Goal: Task Accomplishment & Management: Use online tool/utility

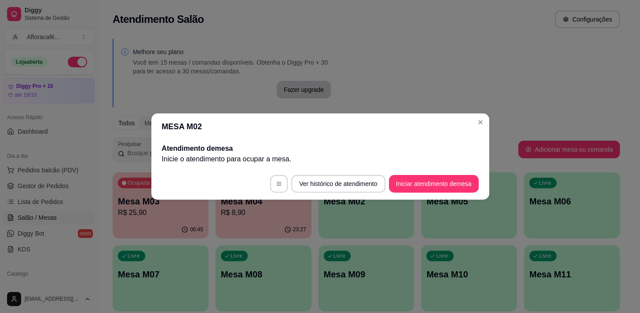
scroll to position [80, 0]
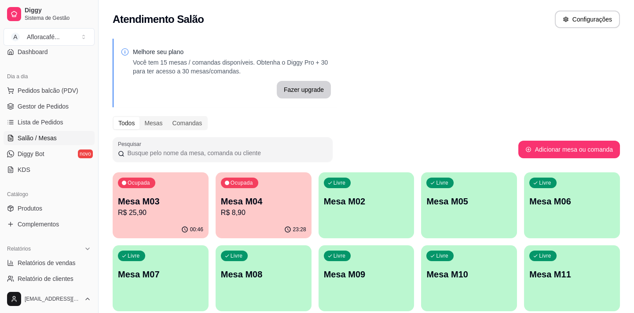
click at [336, 185] on p "Livre" at bounding box center [339, 182] width 12 height 7
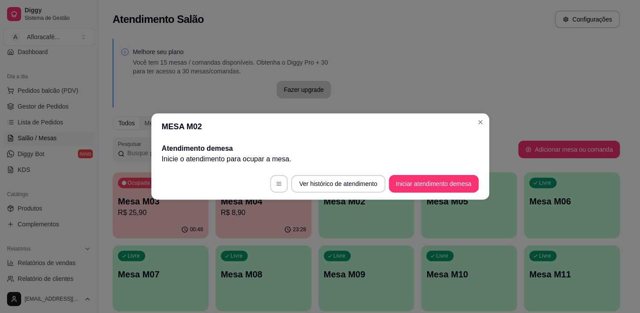
click at [415, 178] on button "Iniciar atendimento de mesa" at bounding box center [434, 184] width 90 height 18
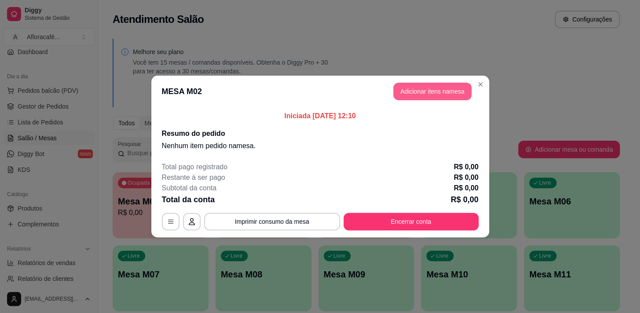
click at [420, 92] on button "Adicionar itens na mesa" at bounding box center [432, 92] width 78 height 18
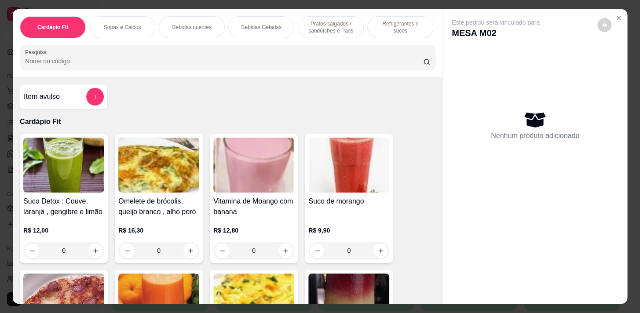
click at [365, 57] on div at bounding box center [227, 58] width 405 height 18
click at [322, 22] on p "Pratos salgados / sanduíches e Paes" at bounding box center [330, 27] width 51 height 14
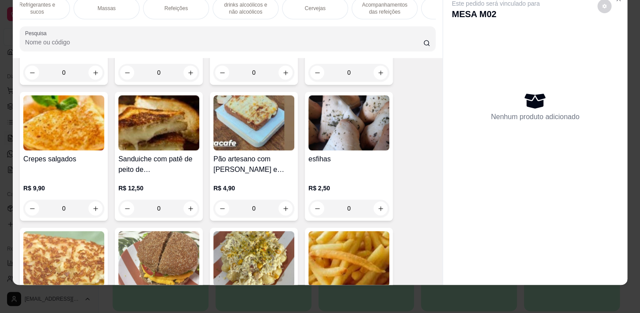
scroll to position [2931, 0]
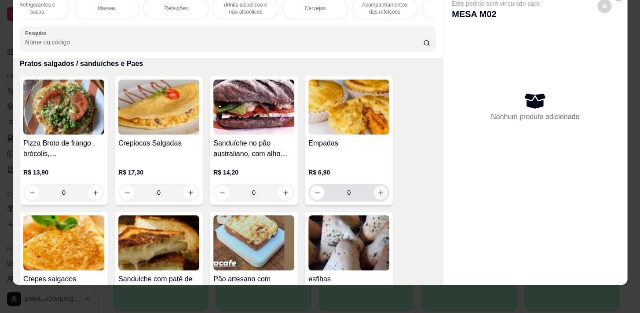
click at [377, 194] on icon "increase-product-quantity" at bounding box center [380, 193] width 7 height 7
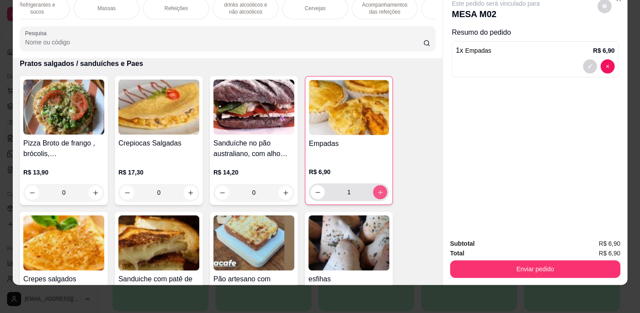
type input "1"
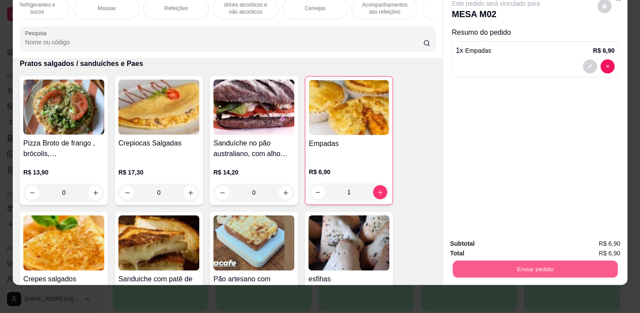
click at [596, 263] on button "Enviar pedido" at bounding box center [534, 268] width 165 height 17
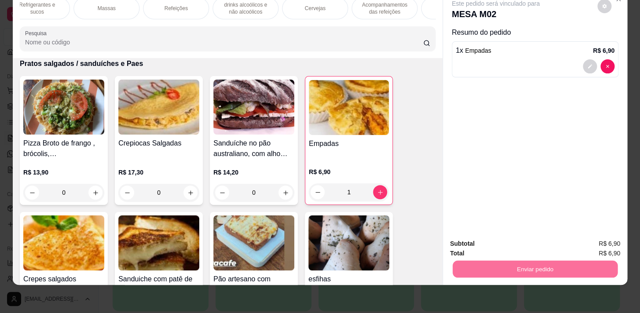
click at [597, 241] on button "Enviar pedido" at bounding box center [597, 241] width 48 height 16
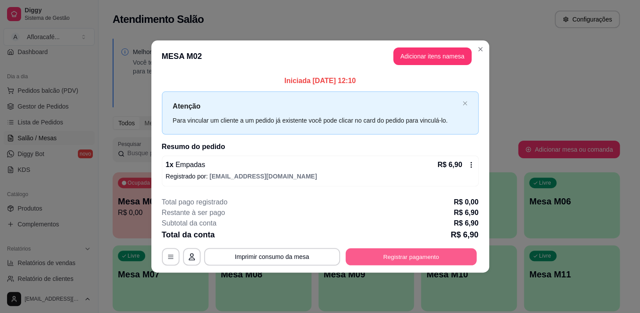
click at [409, 255] on button "Registrar pagamento" at bounding box center [410, 256] width 131 height 17
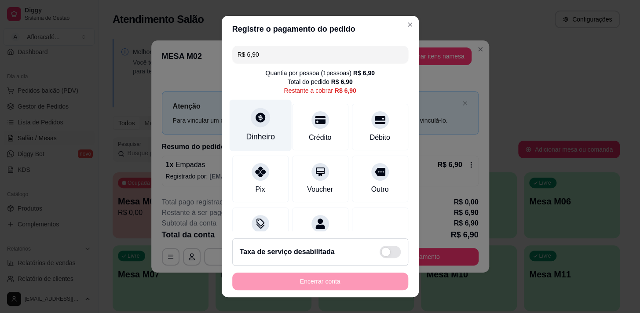
click at [251, 128] on div "Dinheiro" at bounding box center [260, 124] width 62 height 51
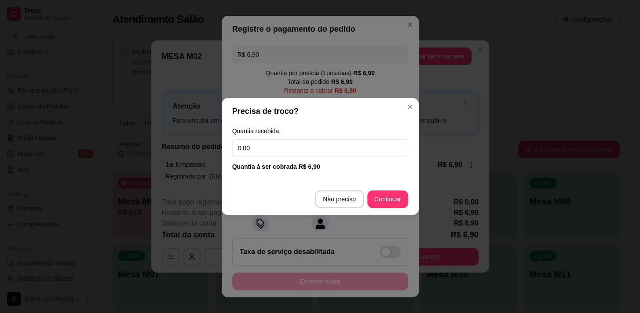
click at [324, 147] on input "0,00" at bounding box center [320, 148] width 176 height 18
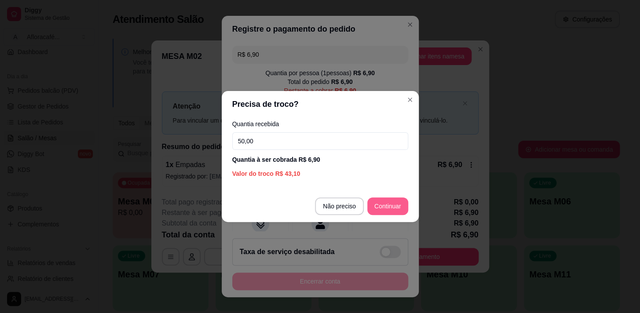
type input "50,00"
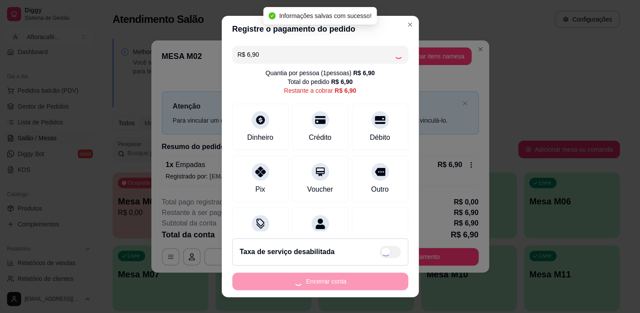
type input "R$ 0,00"
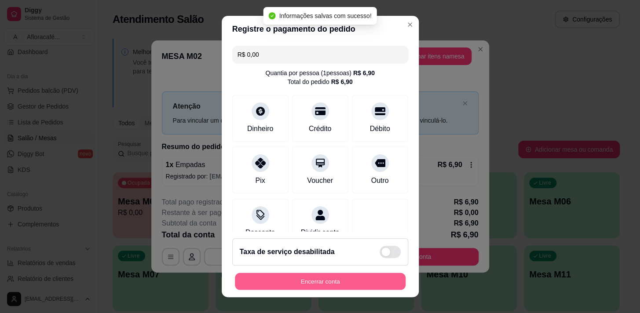
click at [350, 287] on button "Encerrar conta" at bounding box center [320, 281] width 171 height 17
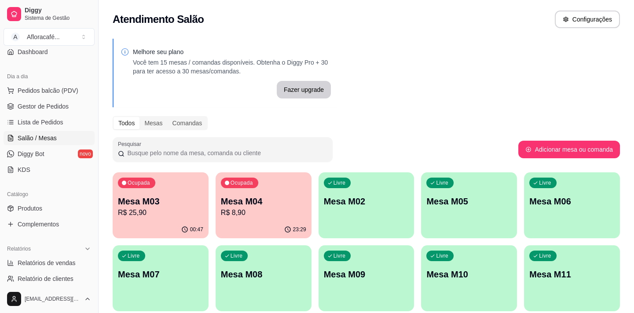
click at [200, 199] on p "Mesa M03" at bounding box center [160, 201] width 85 height 12
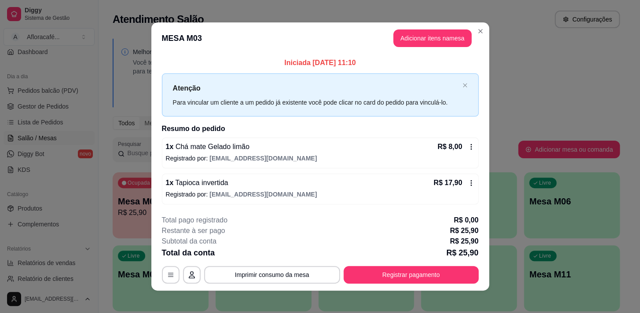
scroll to position [5, 0]
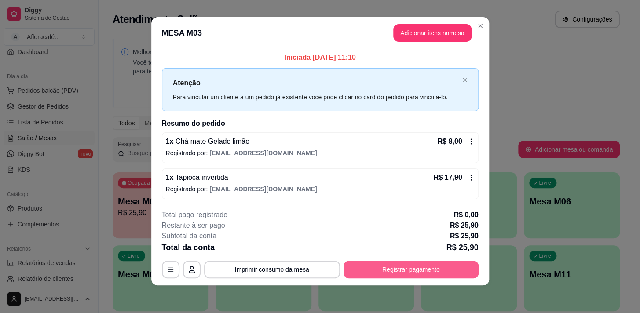
click at [429, 270] on button "Registrar pagamento" at bounding box center [410, 270] width 135 height 18
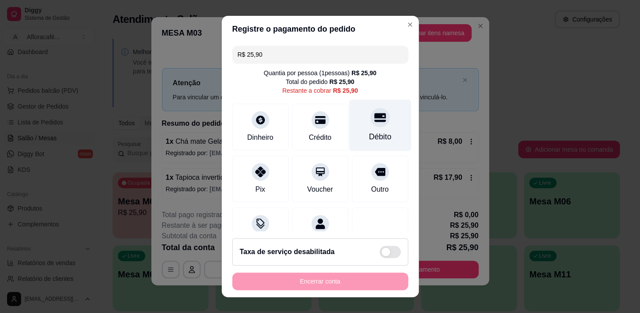
click at [362, 109] on div "Débito" at bounding box center [380, 124] width 62 height 51
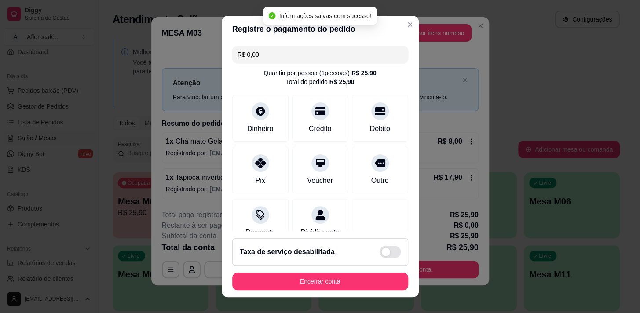
type input "R$ 0,00"
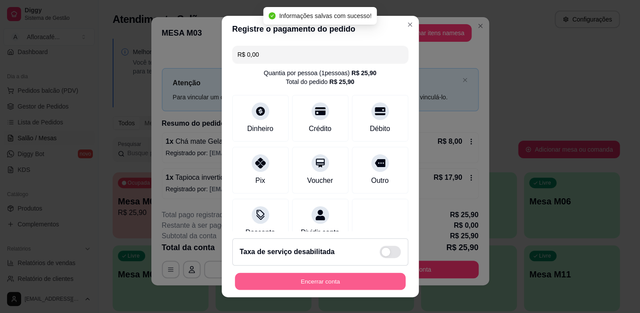
click at [330, 277] on button "Encerrar conta" at bounding box center [320, 281] width 171 height 17
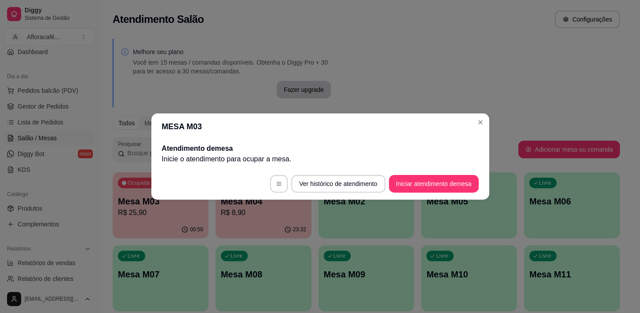
scroll to position [0, 0]
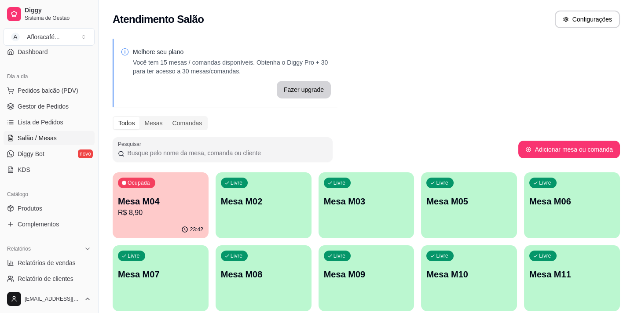
click at [233, 199] on p "Mesa M02" at bounding box center [263, 201] width 85 height 12
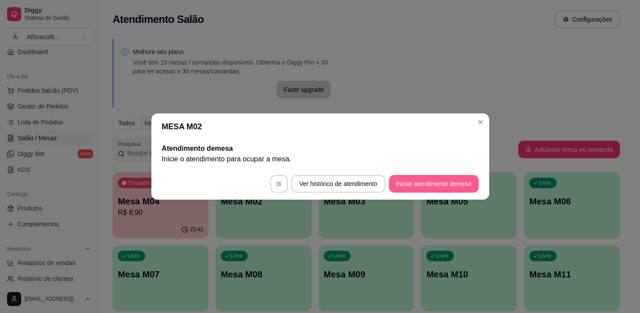
click at [408, 183] on button "Iniciar atendimento de mesa" at bounding box center [434, 184] width 90 height 18
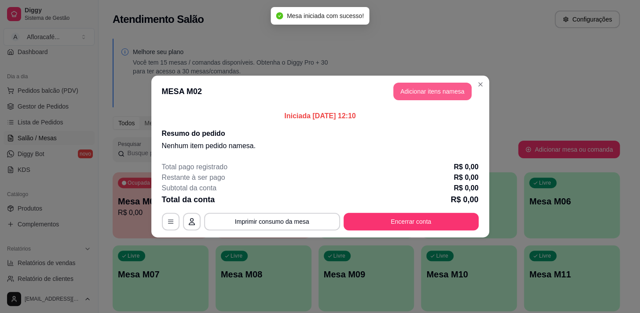
click at [432, 91] on button "Adicionar itens na mesa" at bounding box center [432, 92] width 78 height 18
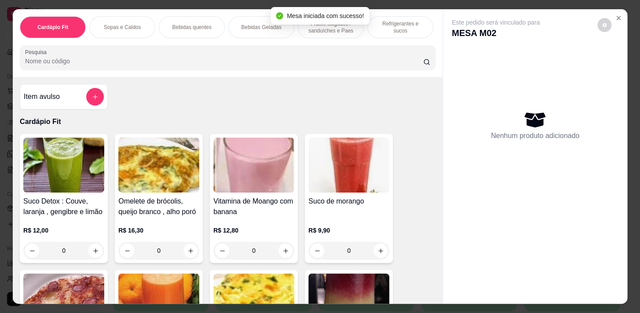
click at [386, 19] on div "Refrigerantes e sucos" at bounding box center [400, 27] width 66 height 22
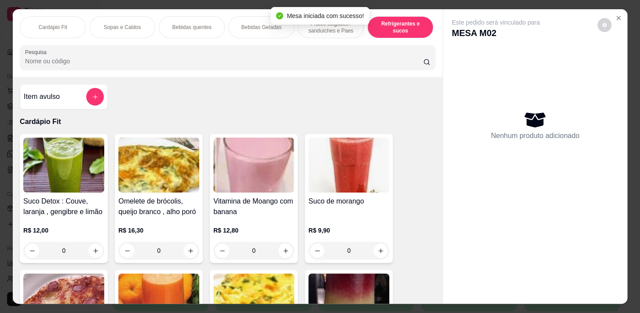
scroll to position [22, 0]
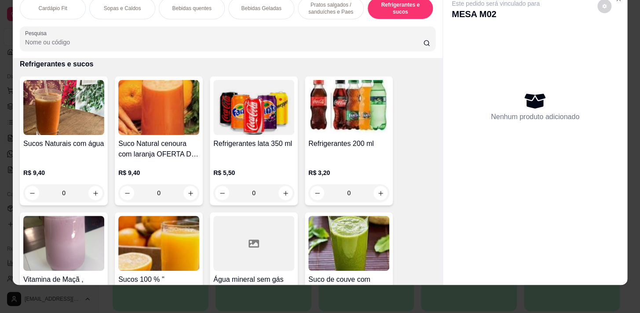
click at [91, 188] on div "0" at bounding box center [63, 193] width 81 height 18
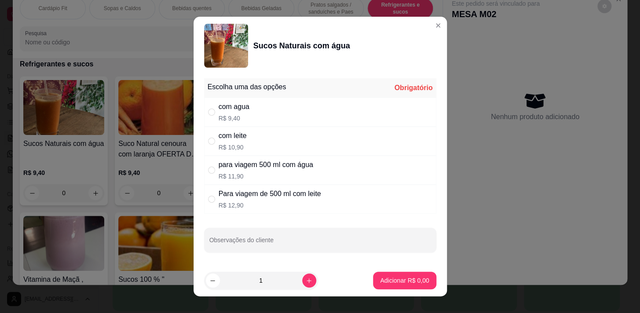
click at [276, 203] on p "R$ 12,90" at bounding box center [270, 205] width 102 height 9
radio input "true"
click at [276, 166] on div "para viagem 500 ml com água" at bounding box center [266, 165] width 95 height 11
radio input "true"
radio input "false"
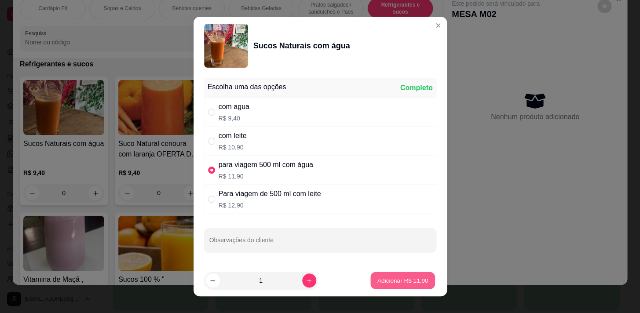
click at [420, 286] on button "Adicionar R$ 11,90" at bounding box center [403, 280] width 65 height 17
type input "1"
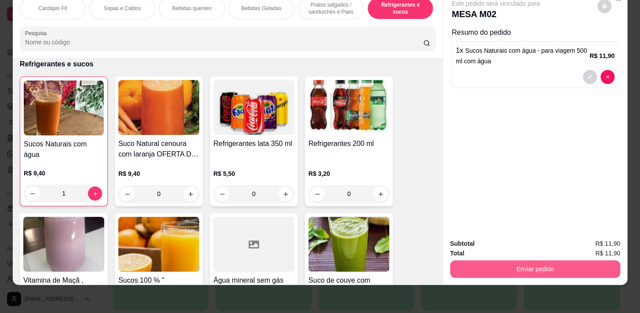
click at [575, 260] on button "Enviar pedido" at bounding box center [535, 269] width 170 height 18
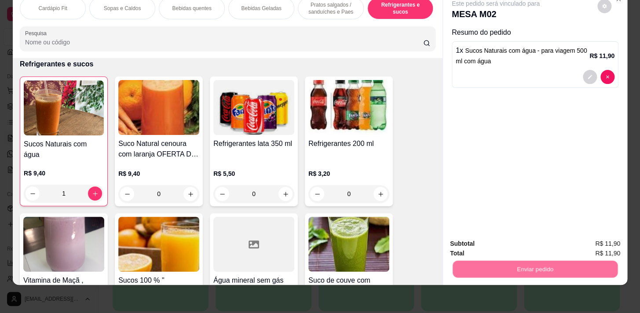
click at [587, 241] on button "Enviar pedido" at bounding box center [597, 241] width 50 height 17
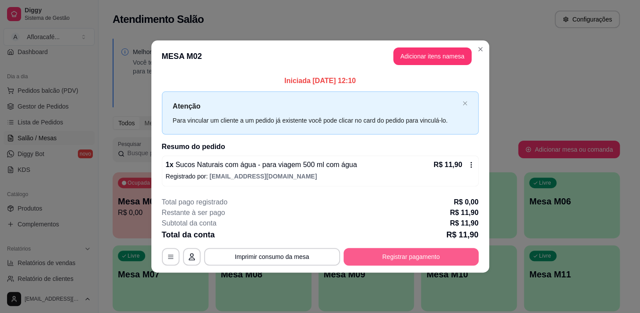
click at [411, 253] on button "Registrar pagamento" at bounding box center [410, 257] width 135 height 18
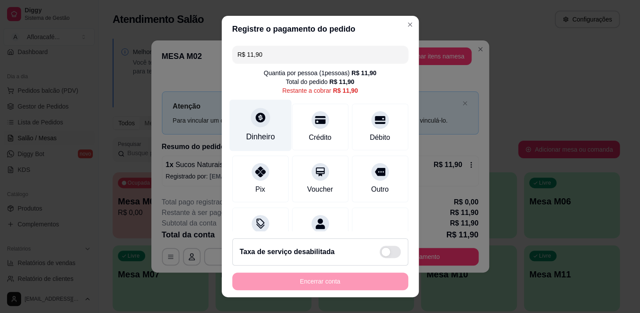
click at [255, 115] on icon at bounding box center [259, 117] width 11 height 11
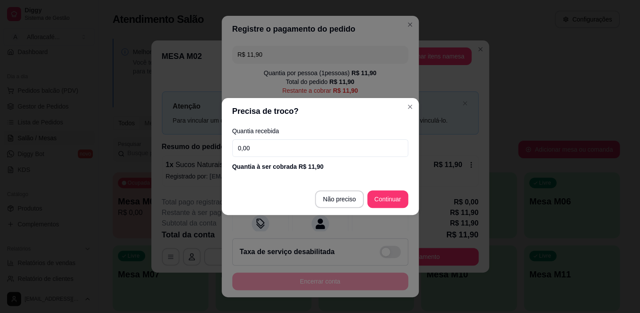
click at [368, 155] on input "0,00" at bounding box center [320, 148] width 176 height 18
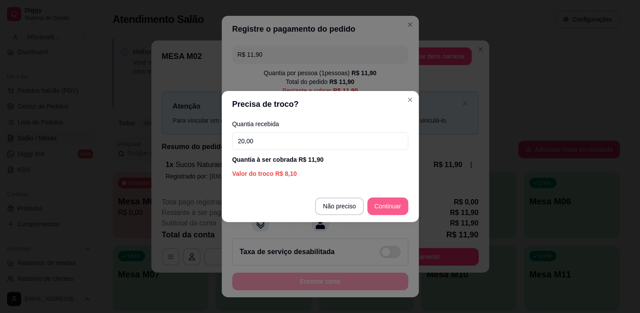
type input "20,00"
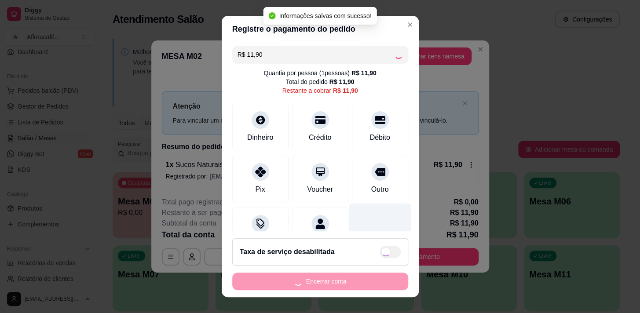
type input "R$ 0,00"
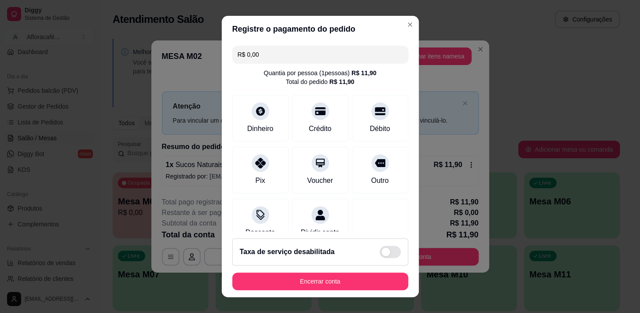
click at [371, 292] on footer "Taxa de serviço desabilitada Encerrar conta" at bounding box center [320, 264] width 197 height 66
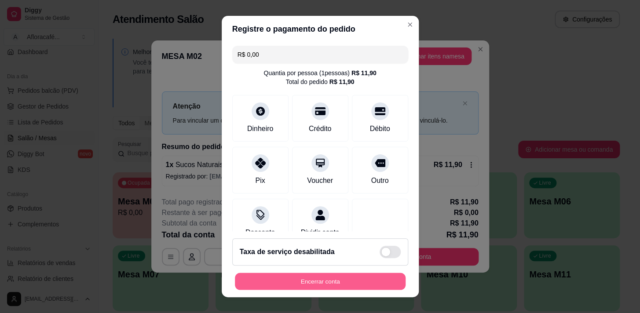
click at [372, 280] on button "Encerrar conta" at bounding box center [320, 281] width 171 height 17
